Goal: Find specific page/section: Find specific page/section

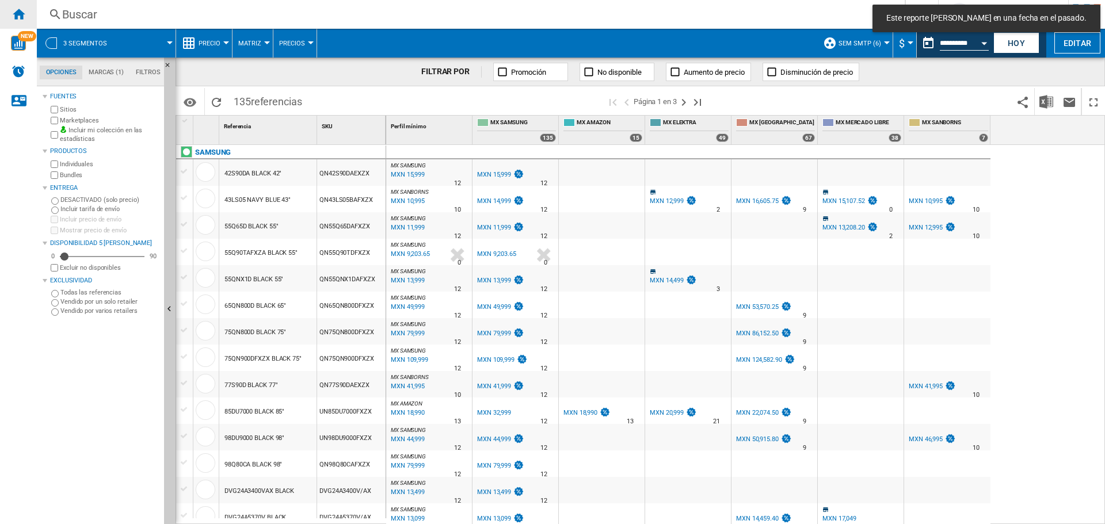
click at [19, 22] on div "Inicio" at bounding box center [18, 14] width 37 height 29
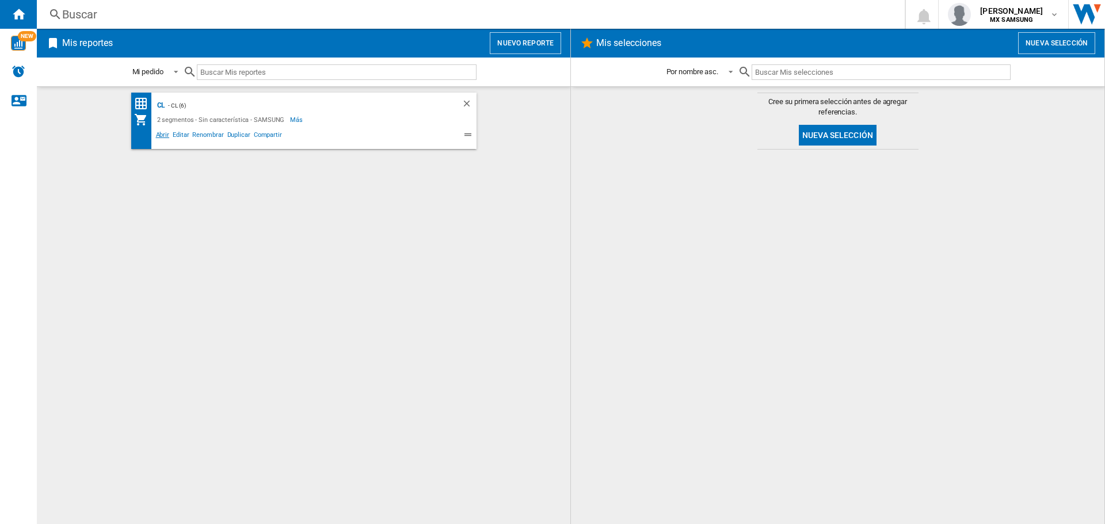
click at [161, 136] on span "Abrir" at bounding box center [162, 137] width 17 height 14
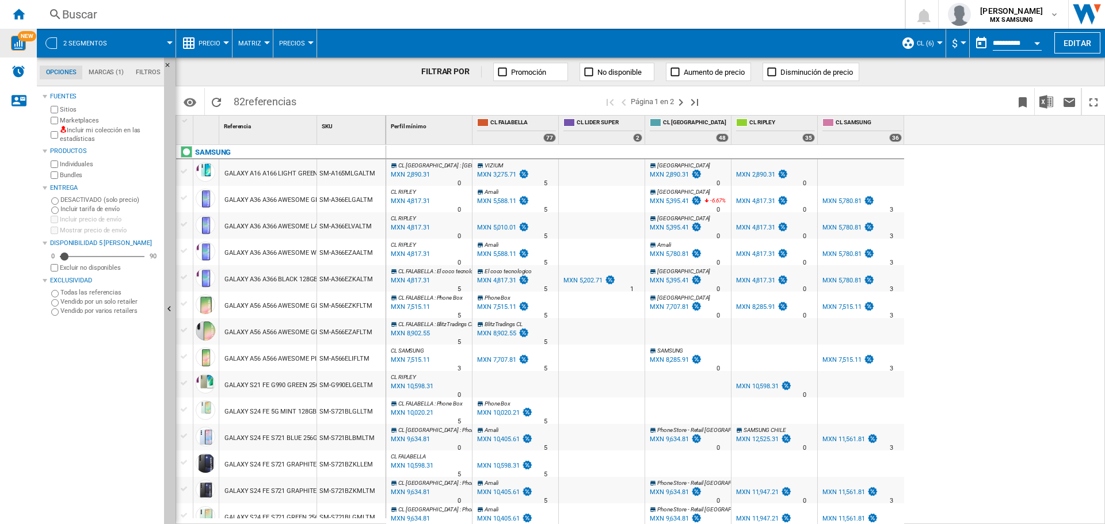
click at [24, 51] on div "NEW" at bounding box center [18, 43] width 37 height 29
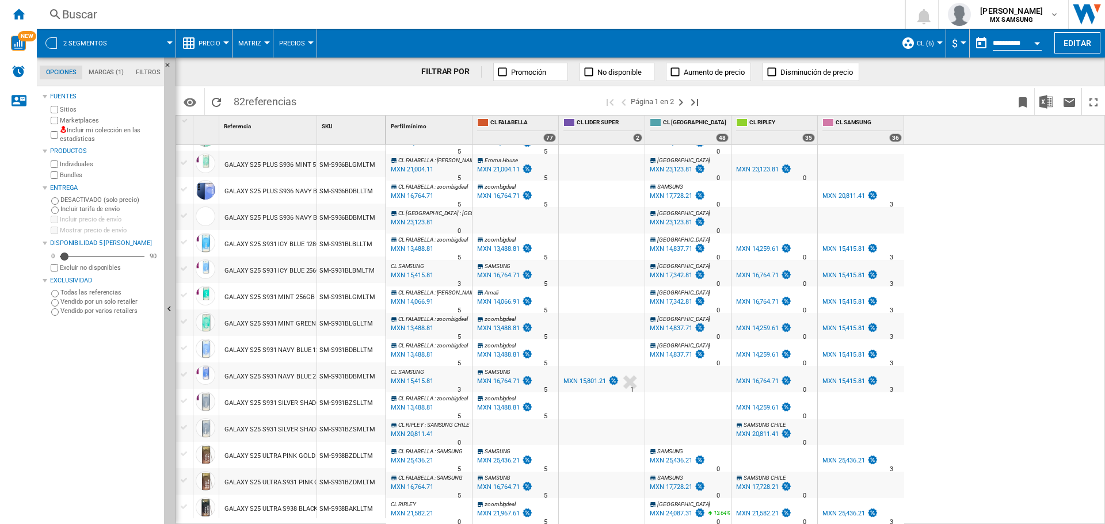
scroll to position [958, 0]
